Goal: Information Seeking & Learning: Check status

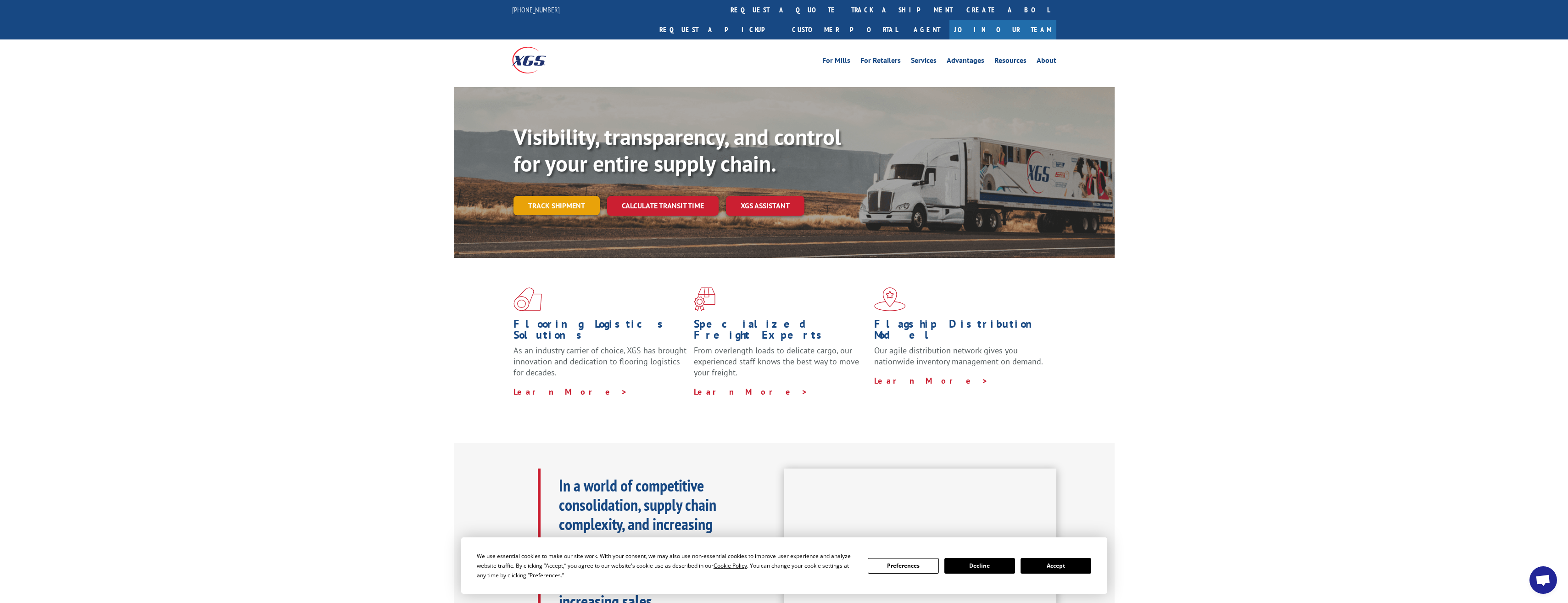
click at [560, 196] on link "Track shipment" at bounding box center [557, 206] width 86 height 19
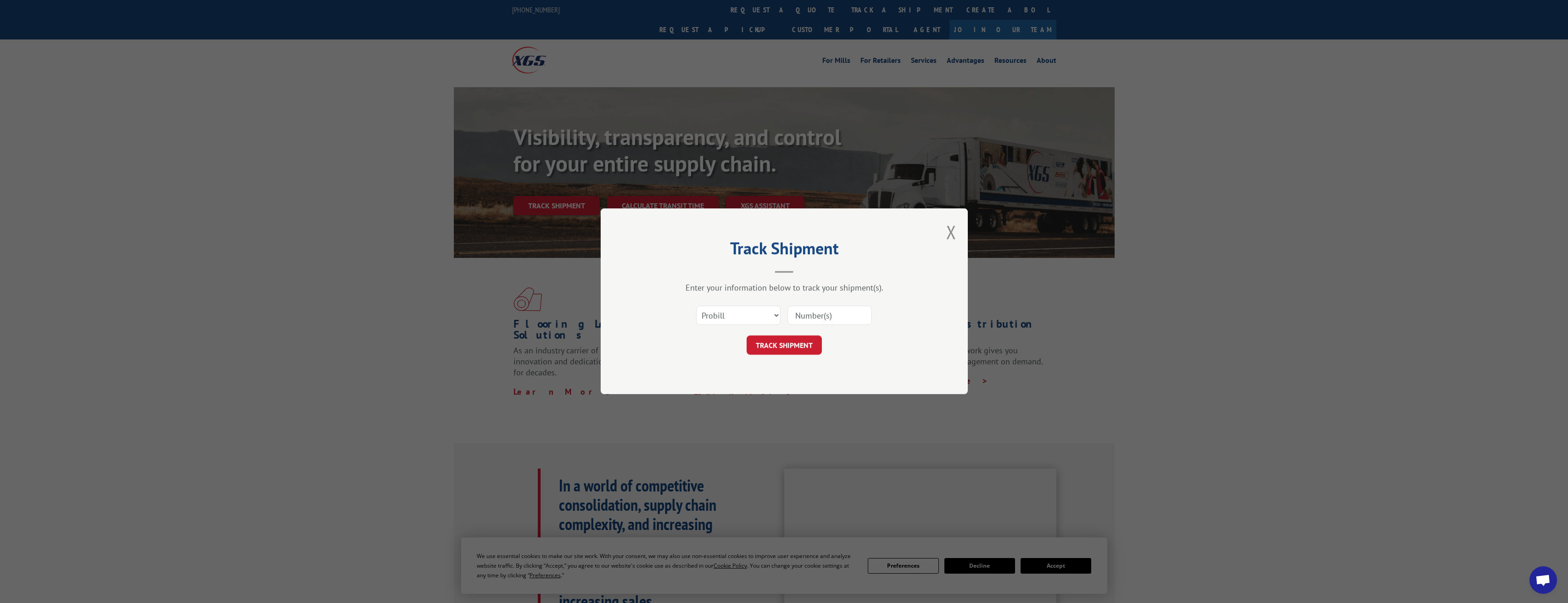
click at [830, 314] on input at bounding box center [830, 316] width 85 height 19
paste input "16059256"
type input "16059256"
click at [793, 343] on button "TRACK SHIPMENT" at bounding box center [785, 346] width 75 height 19
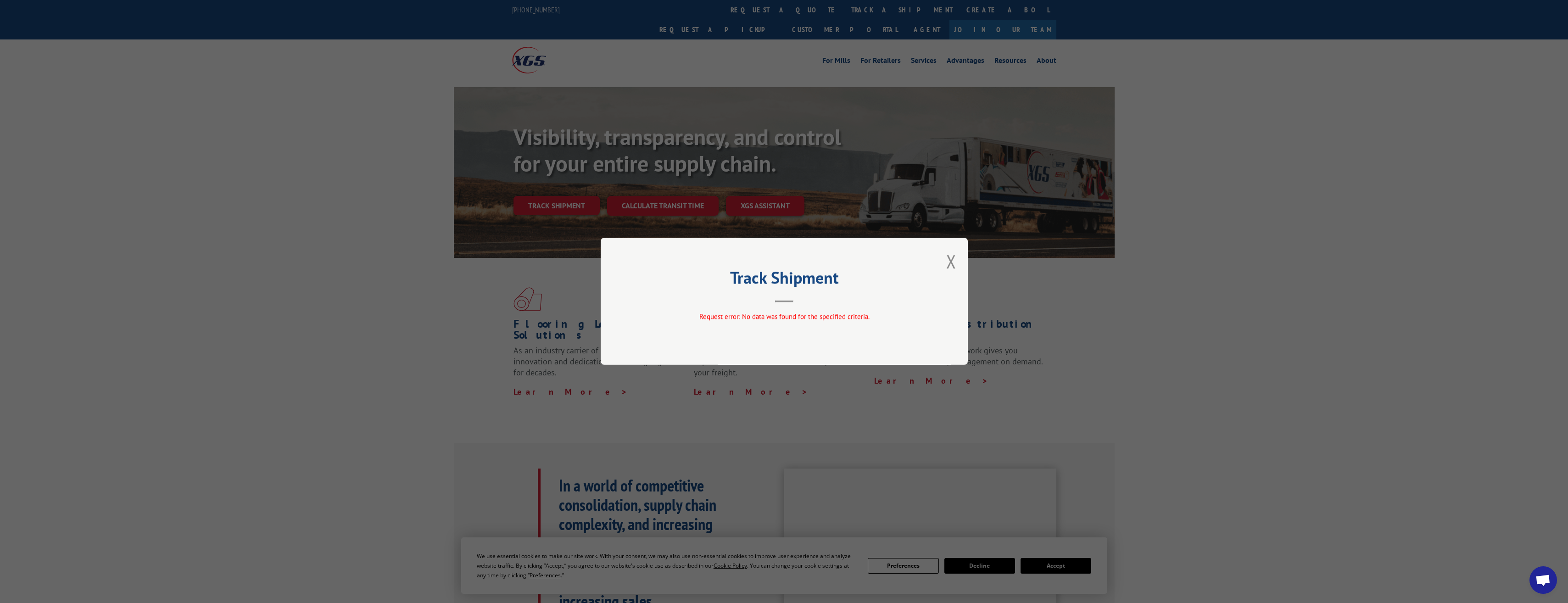
click at [434, 370] on div "Track Shipment Request error: No data was found for the specified criteria." at bounding box center [784, 301] width 1568 height 603
click at [262, 304] on div "Track Shipment Request error: No data was found for the specified criteria." at bounding box center [784, 301] width 1568 height 603
click at [950, 259] on button "Close modal" at bounding box center [951, 261] width 10 height 24
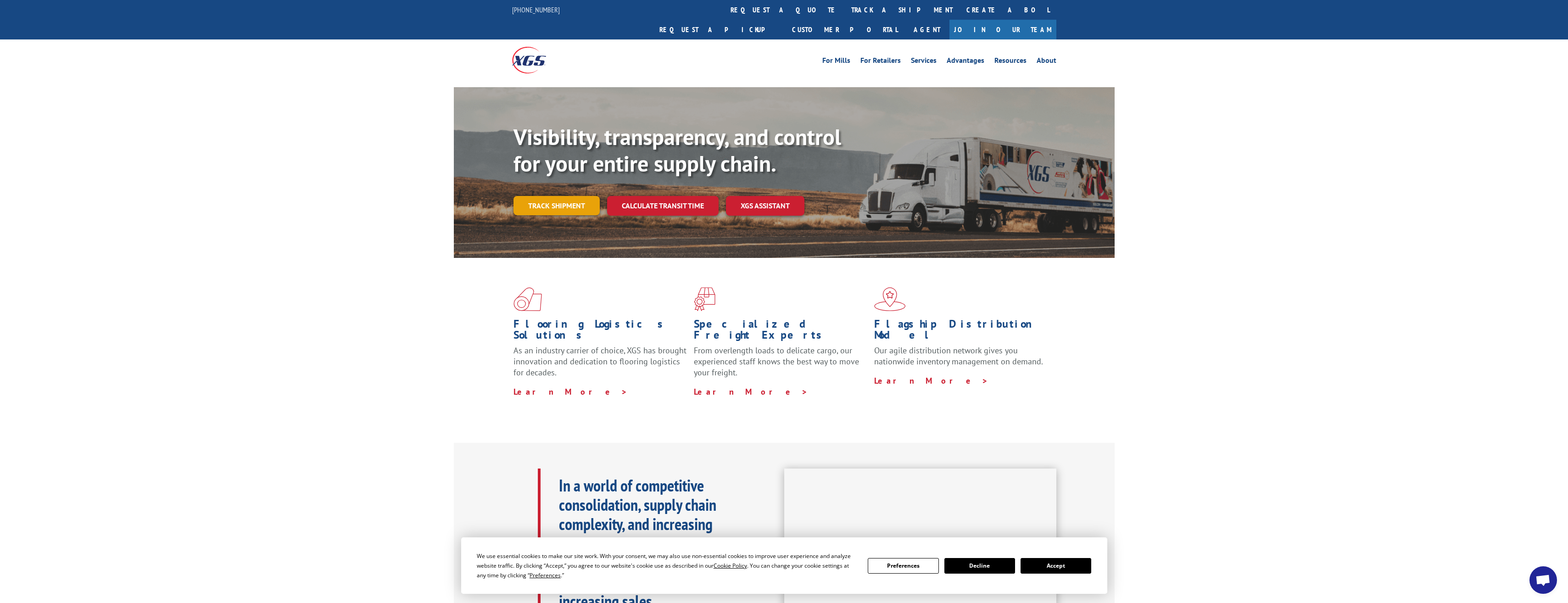
click at [565, 196] on link "Track shipment" at bounding box center [557, 206] width 86 height 19
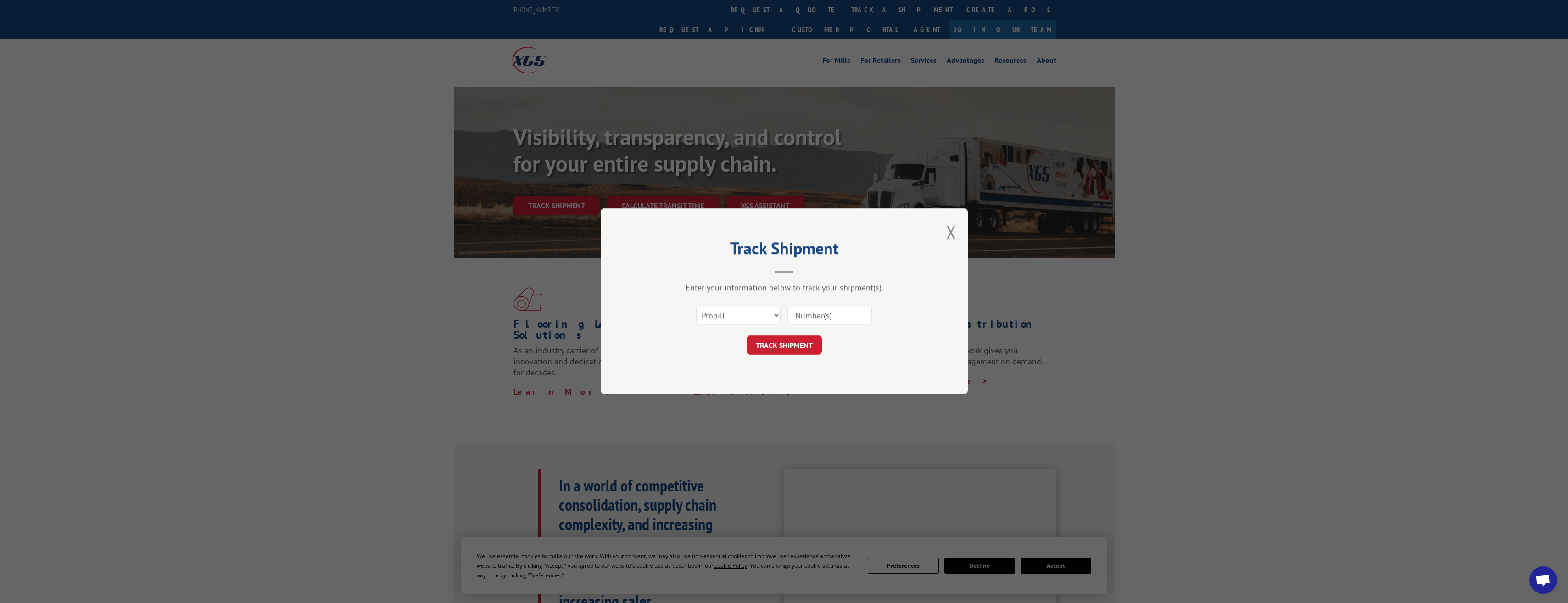
click at [821, 310] on input at bounding box center [830, 316] width 85 height 19
paste input "XGS16059256"
drag, startPoint x: 808, startPoint y: 315, endPoint x: 740, endPoint y: 316, distance: 68.0
click at [743, 316] on div "Select category... Probill BOL PO XGS16059256" at bounding box center [784, 316] width 275 height 30
type input "16059256"
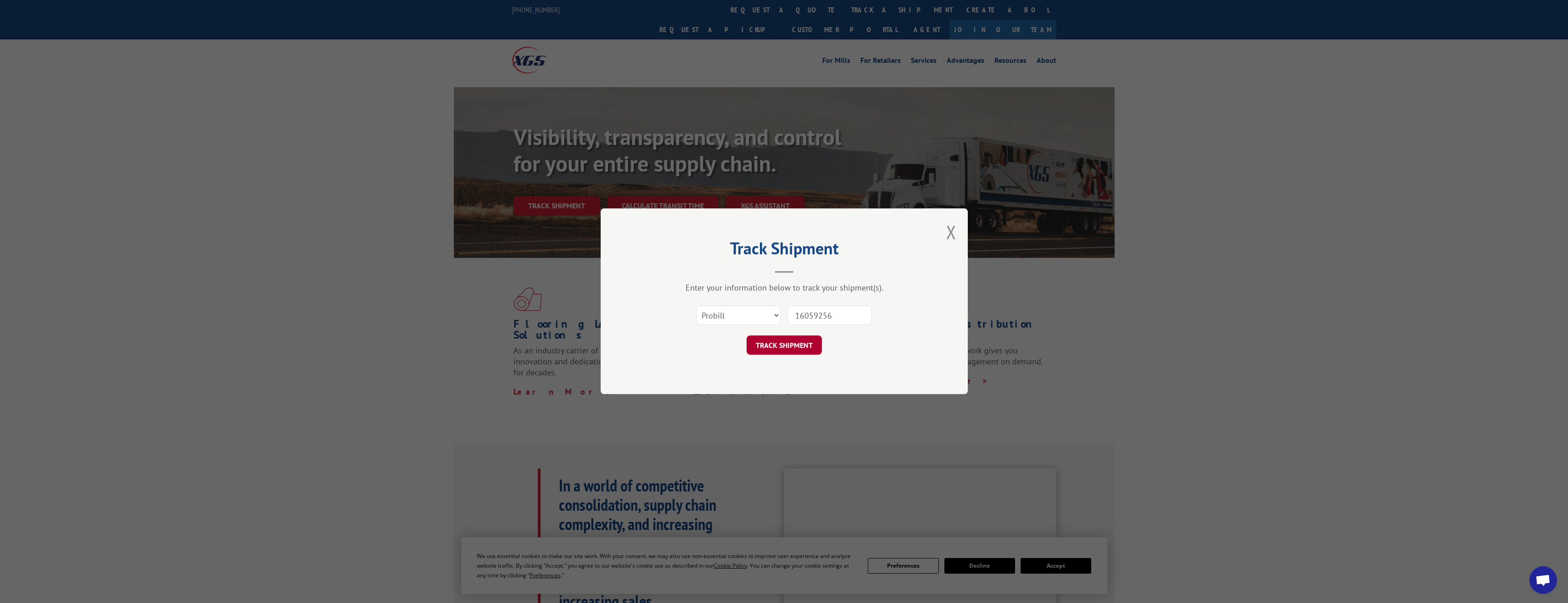
click at [786, 342] on button "TRACK SHIPMENT" at bounding box center [785, 346] width 75 height 19
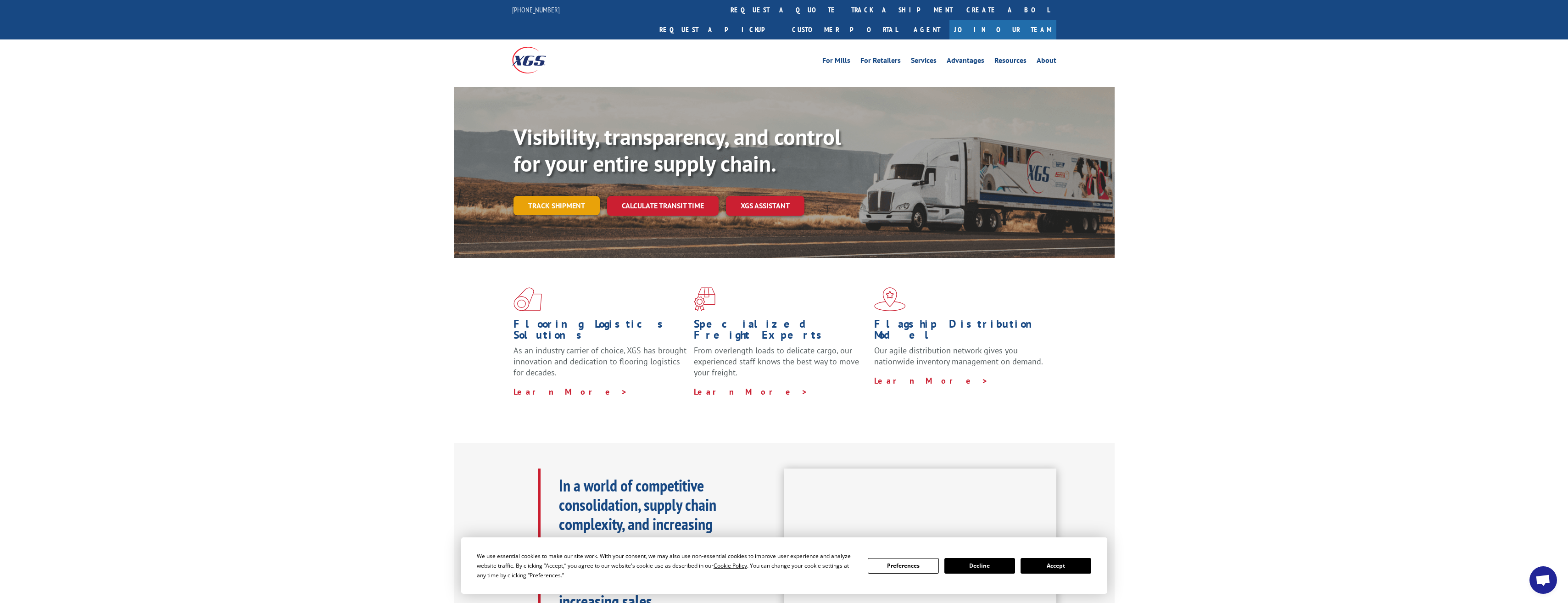
click at [557, 196] on link "Track shipment" at bounding box center [557, 206] width 86 height 19
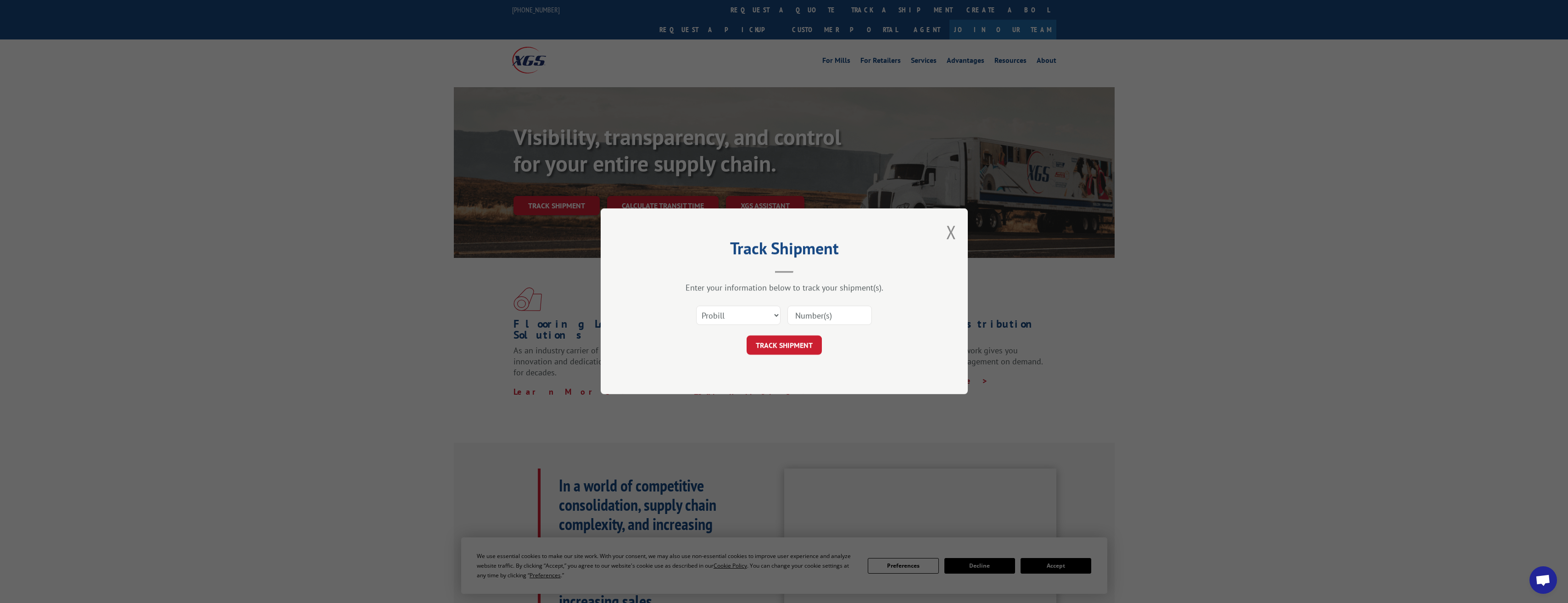
click at [808, 316] on input at bounding box center [830, 316] width 85 height 19
type input "16059256"
click button "TRACK SHIPMENT" at bounding box center [785, 346] width 75 height 19
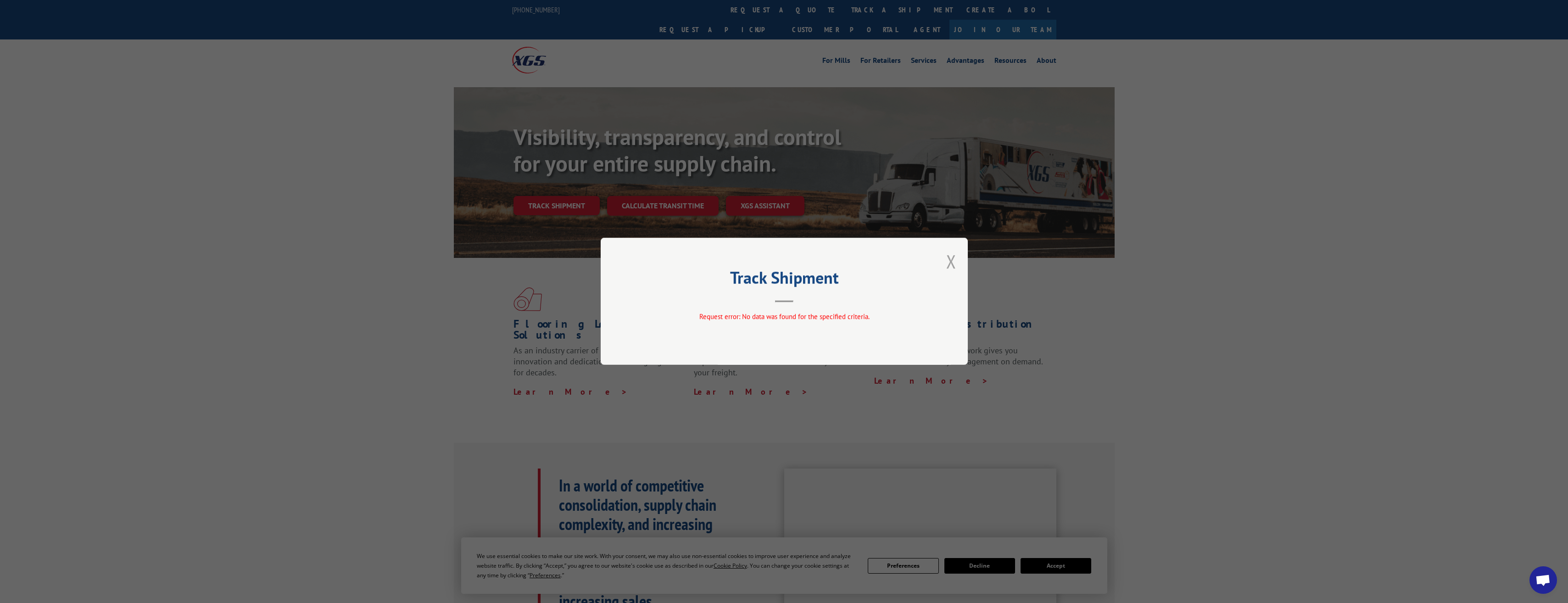
click at [950, 263] on button "Close modal" at bounding box center [951, 261] width 10 height 24
